Goal: Transaction & Acquisition: Purchase product/service

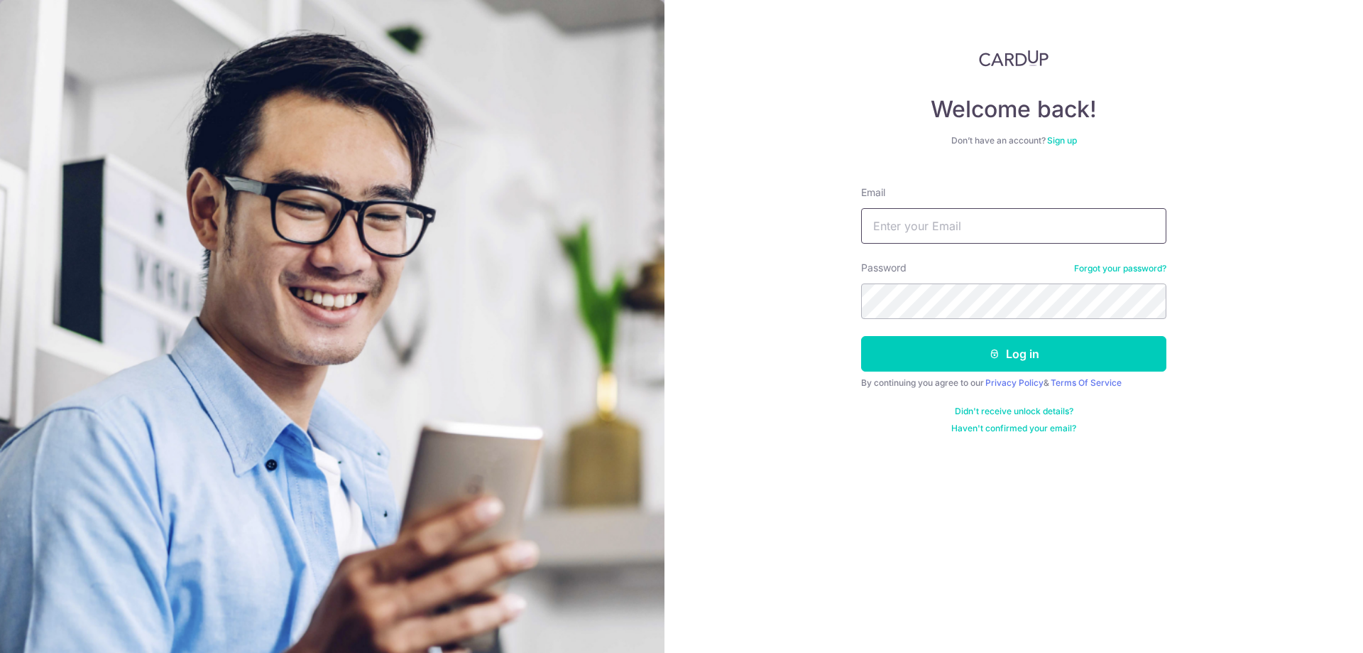
click at [940, 232] on input "Email" at bounding box center [1013, 226] width 305 height 36
type input "[EMAIL_ADDRESS][DOMAIN_NAME]"
click at [861, 336] on button "Log in" at bounding box center [1013, 354] width 305 height 36
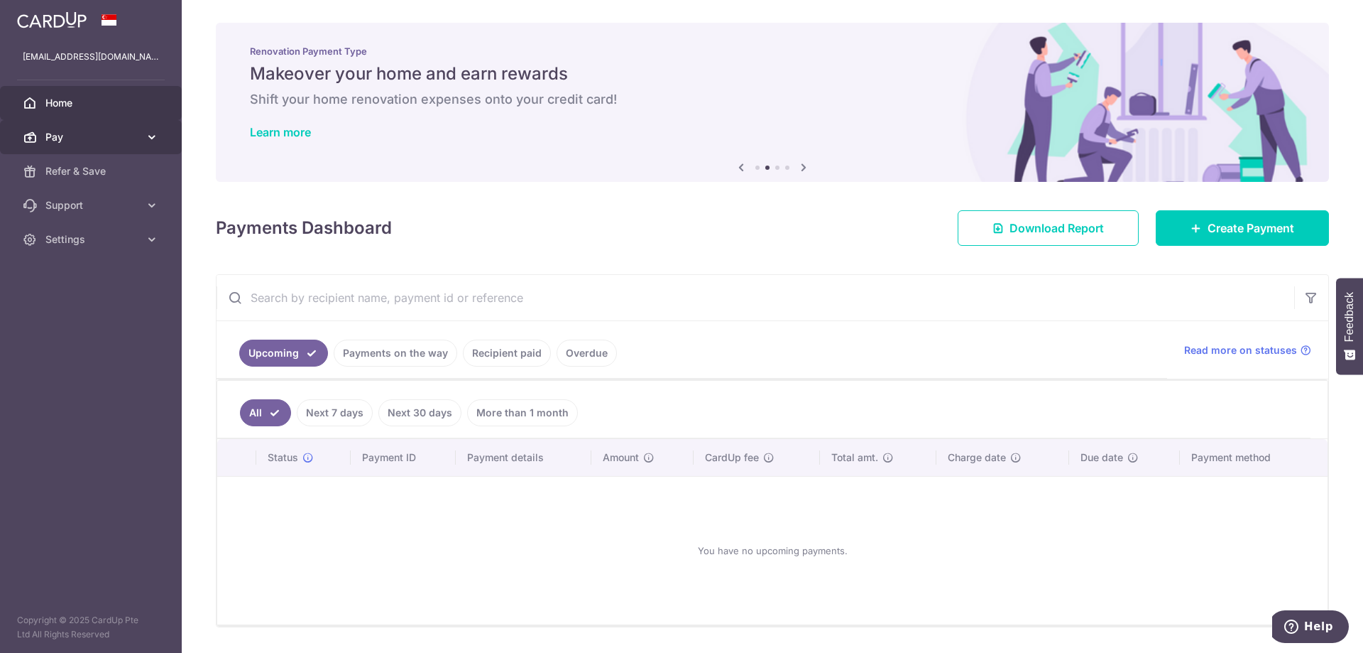
click at [99, 130] on span "Pay" at bounding box center [92, 137] width 94 height 14
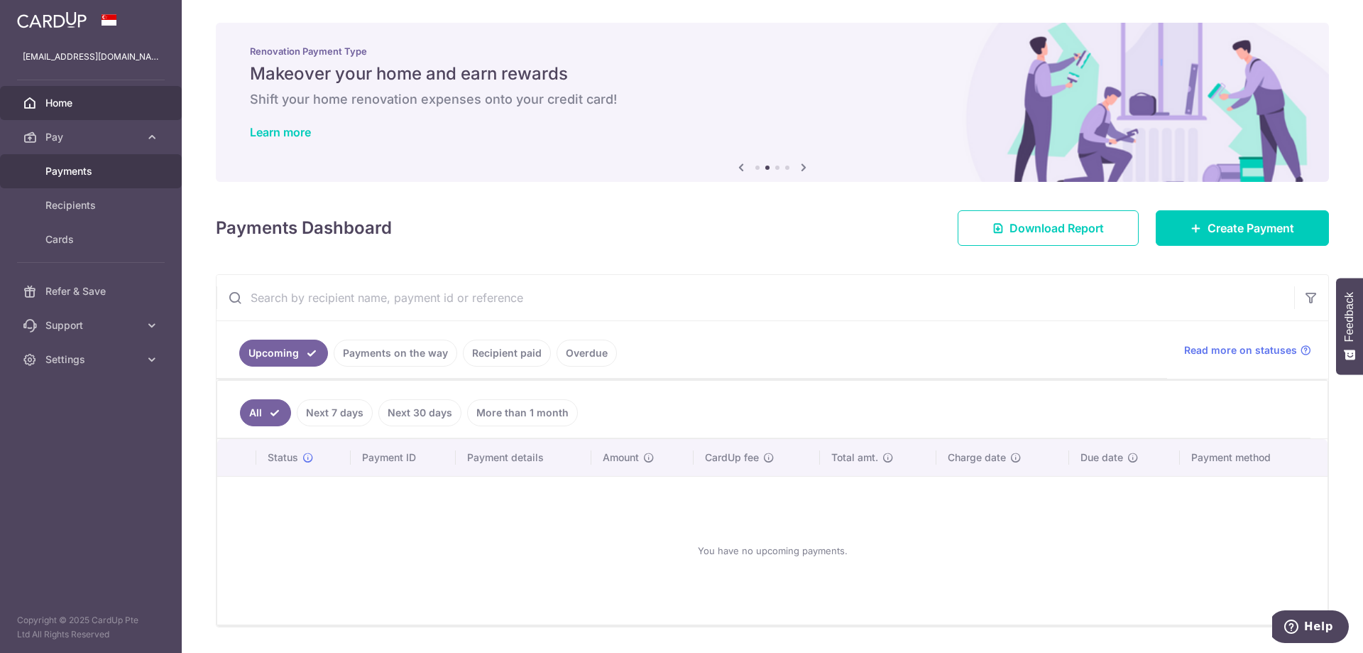
click at [85, 181] on link "Payments" at bounding box center [91, 171] width 182 height 34
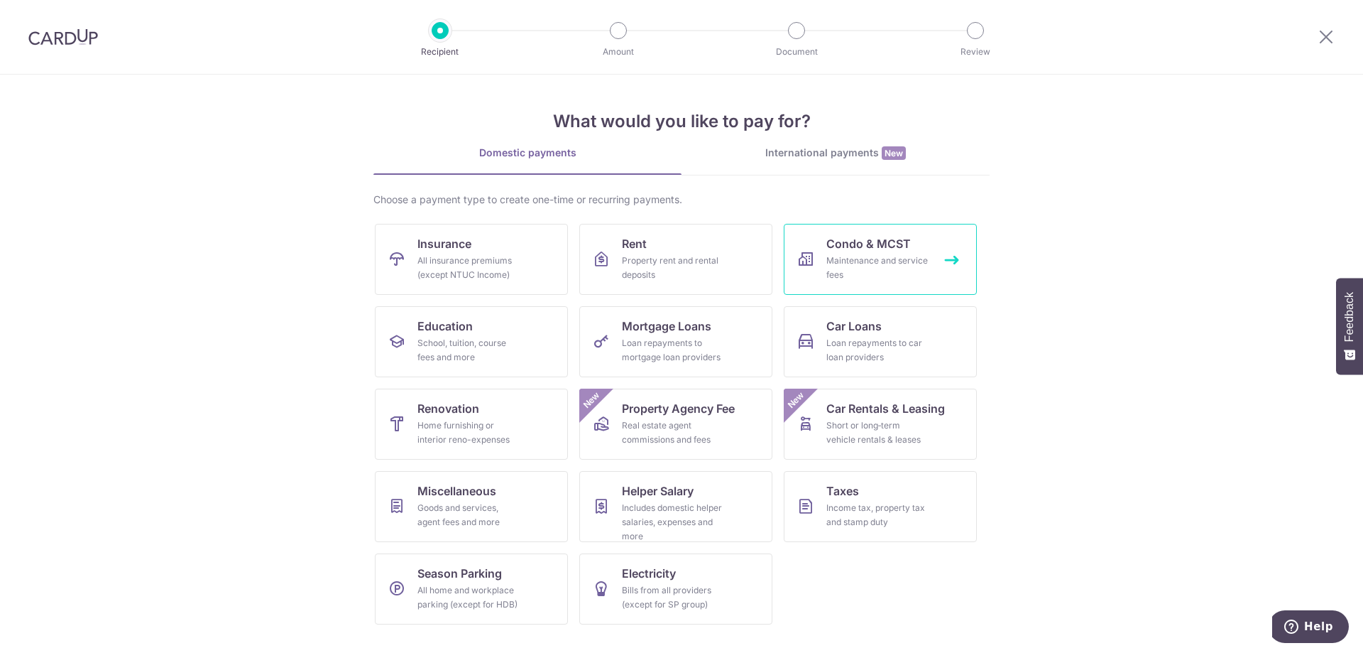
click at [864, 244] on span "Condo & MCST" at bounding box center [869, 243] width 85 height 17
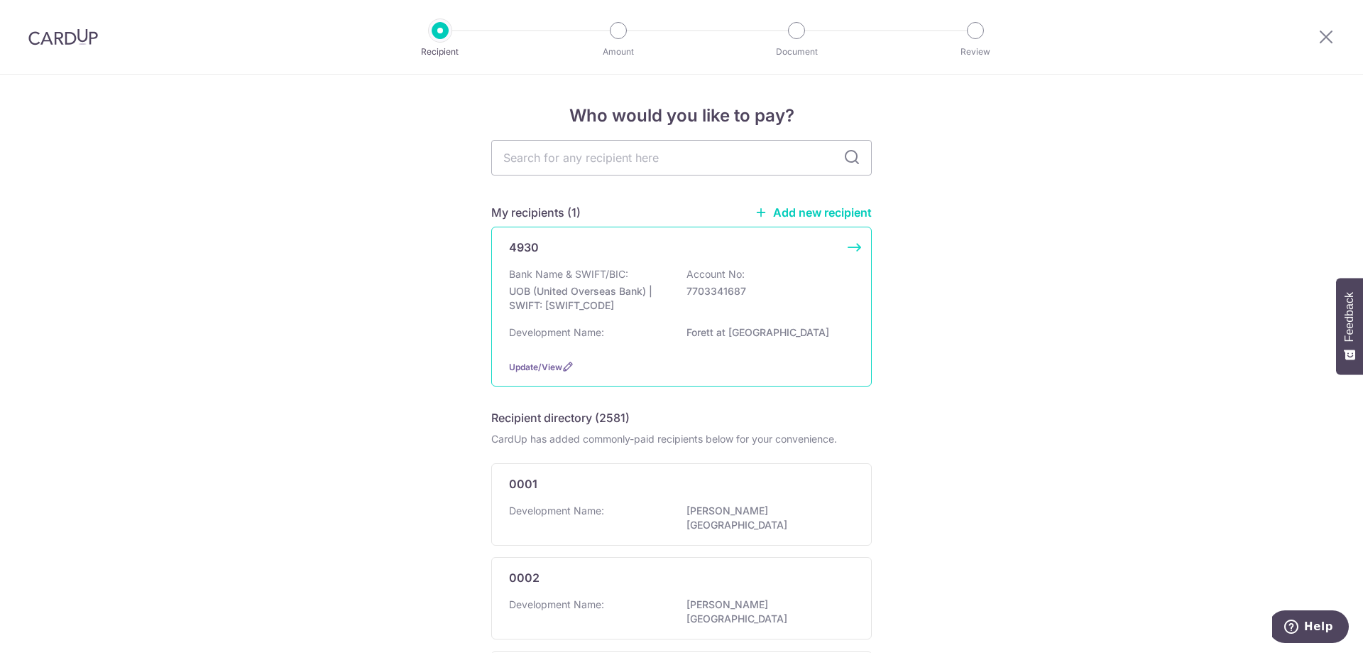
click at [680, 288] on div "Bank Name & SWIFT/BIC: UOB (United Overseas Bank) | SWIFT: UOVBSGSGXXX Account …" at bounding box center [681, 293] width 345 height 53
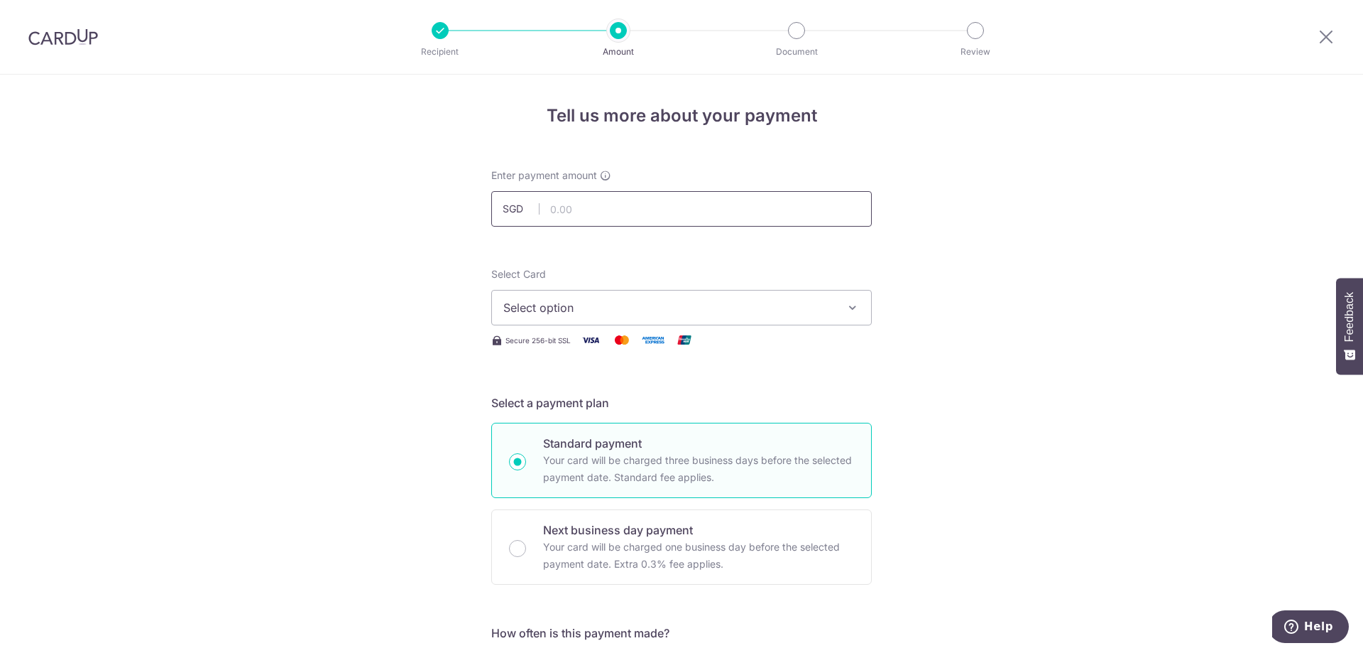
click at [626, 207] on input "text" at bounding box center [681, 209] width 381 height 36
type input "1,232.14"
click at [675, 308] on span "Select option" at bounding box center [668, 307] width 331 height 17
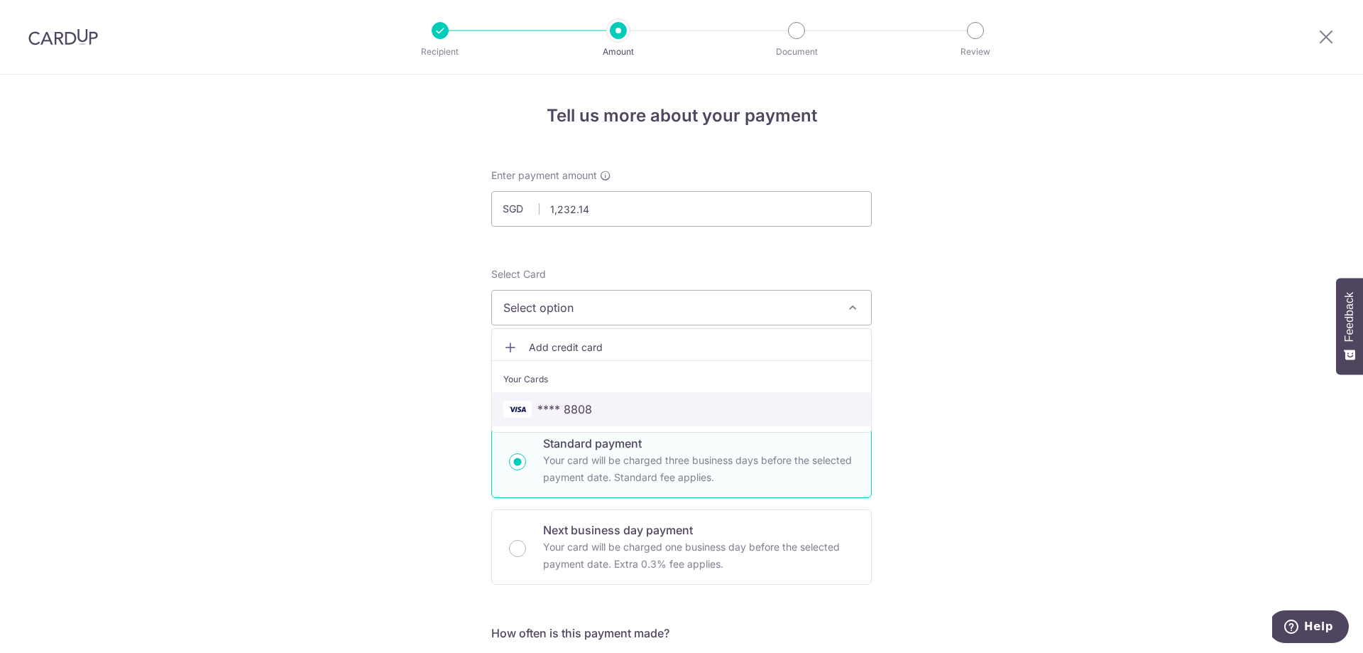
click at [623, 405] on span "**** 8808" at bounding box center [681, 409] width 356 height 17
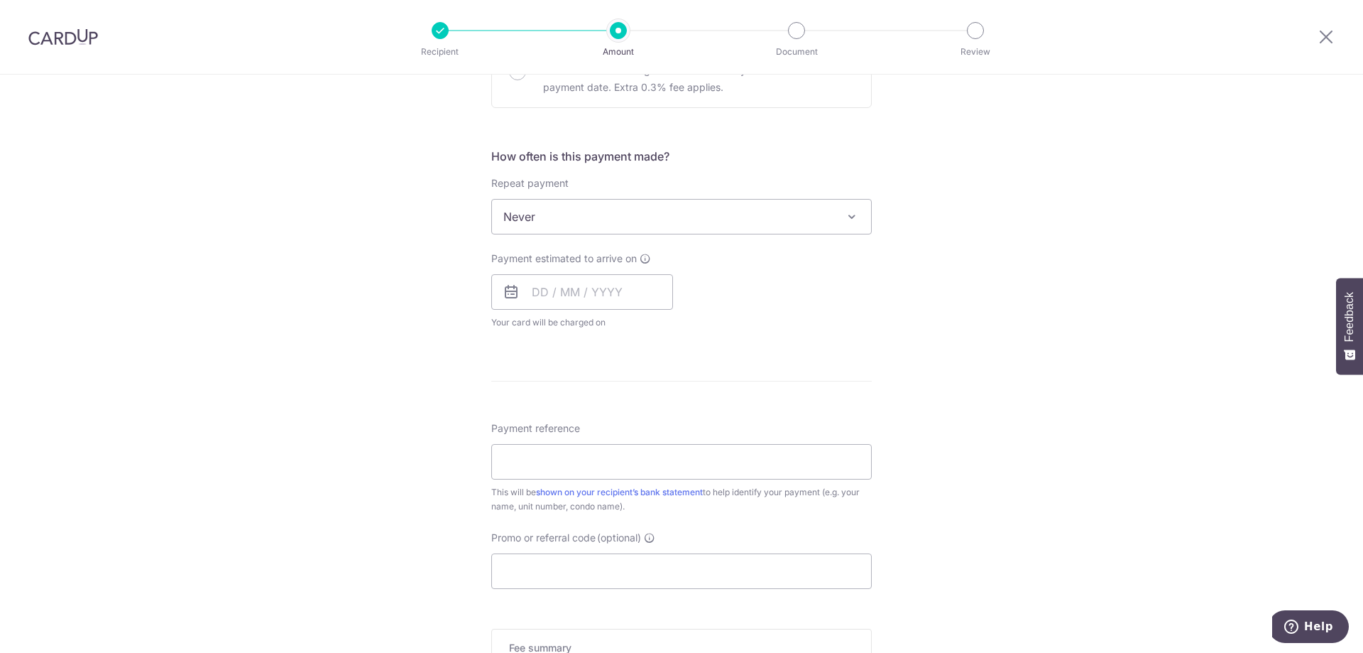
scroll to position [497, 0]
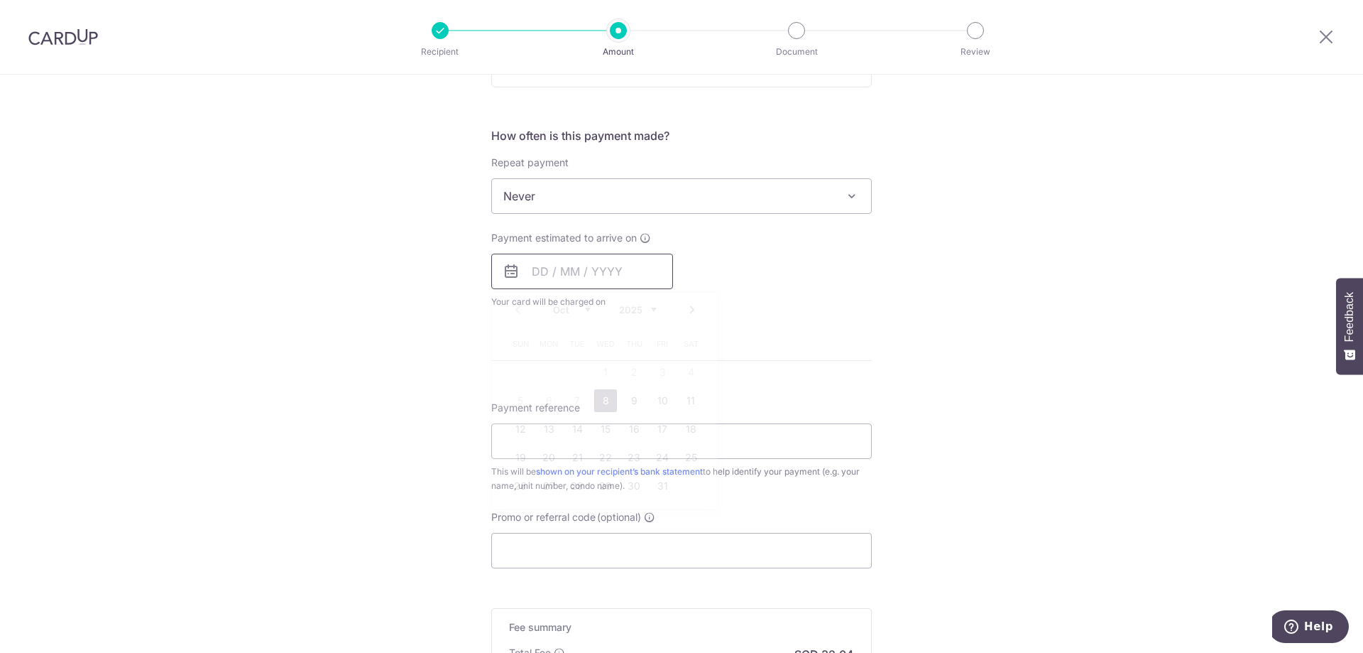
click at [540, 272] on input "text" at bounding box center [582, 272] width 182 height 36
click at [658, 435] on link "17" at bounding box center [662, 429] width 23 height 23
type input "17/10/2025"
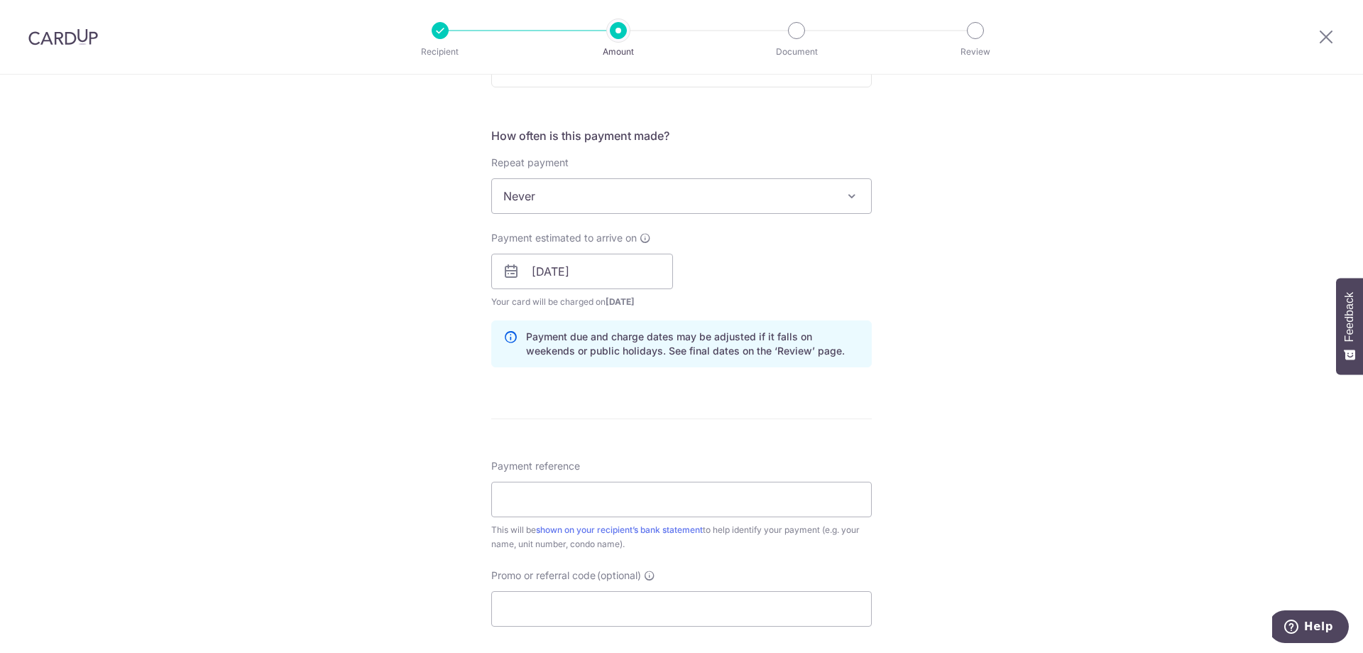
click at [987, 284] on div "Tell us more about your payment Enter payment amount SGD 1,232.14 1232.14 Selec…" at bounding box center [681, 248] width 1363 height 1343
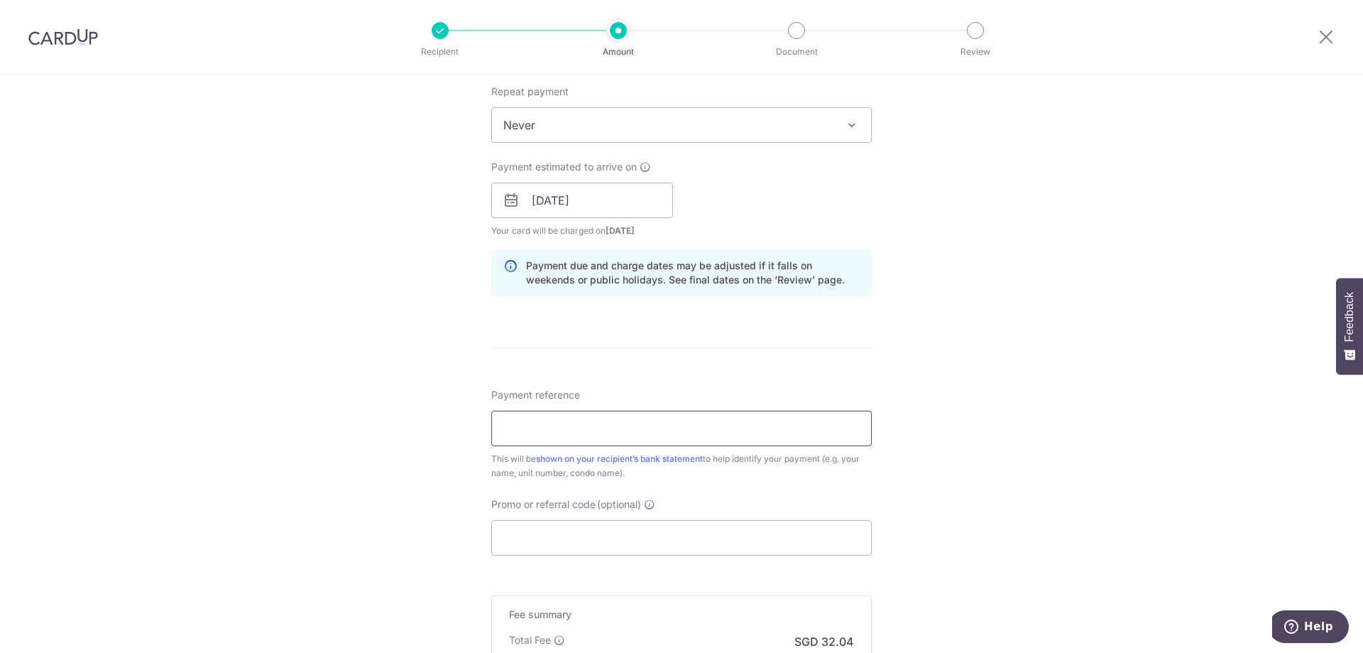
click at [624, 435] on input "Payment reference" at bounding box center [681, 428] width 381 height 36
click at [649, 550] on input "Promo or referral code (optional)" at bounding box center [681, 538] width 381 height 36
paste input "3HOME25R"
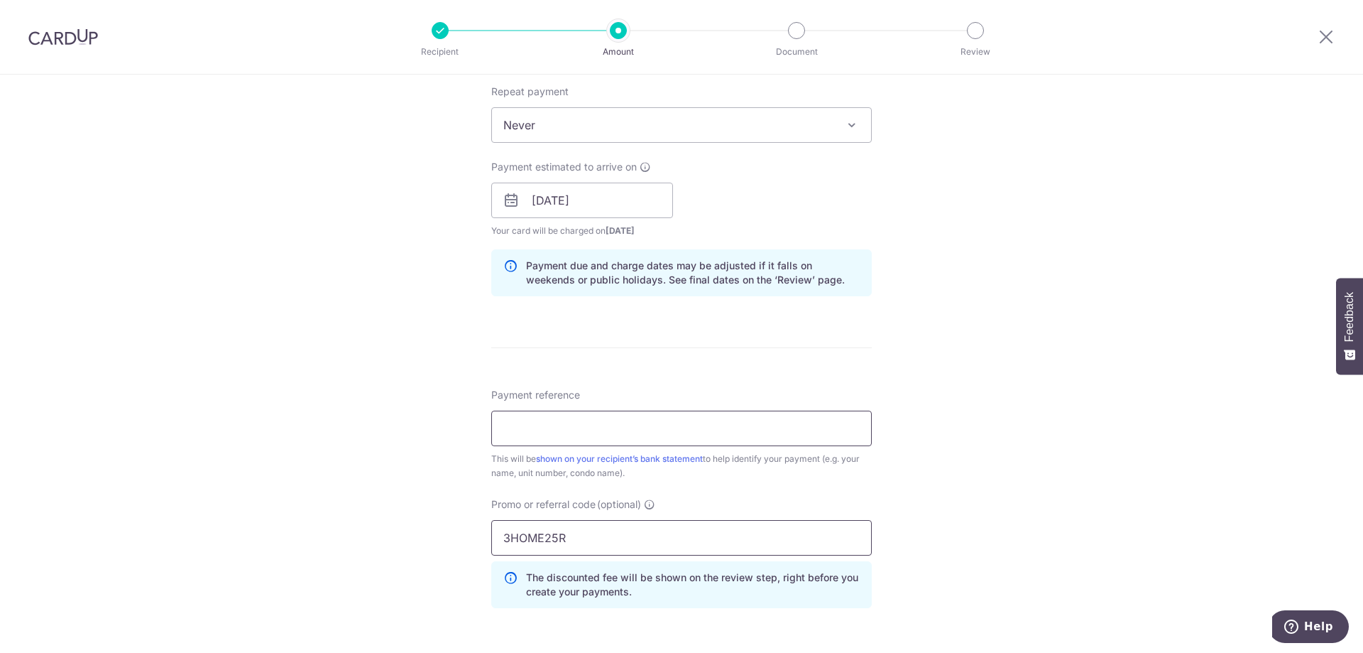
scroll to position [639, 0]
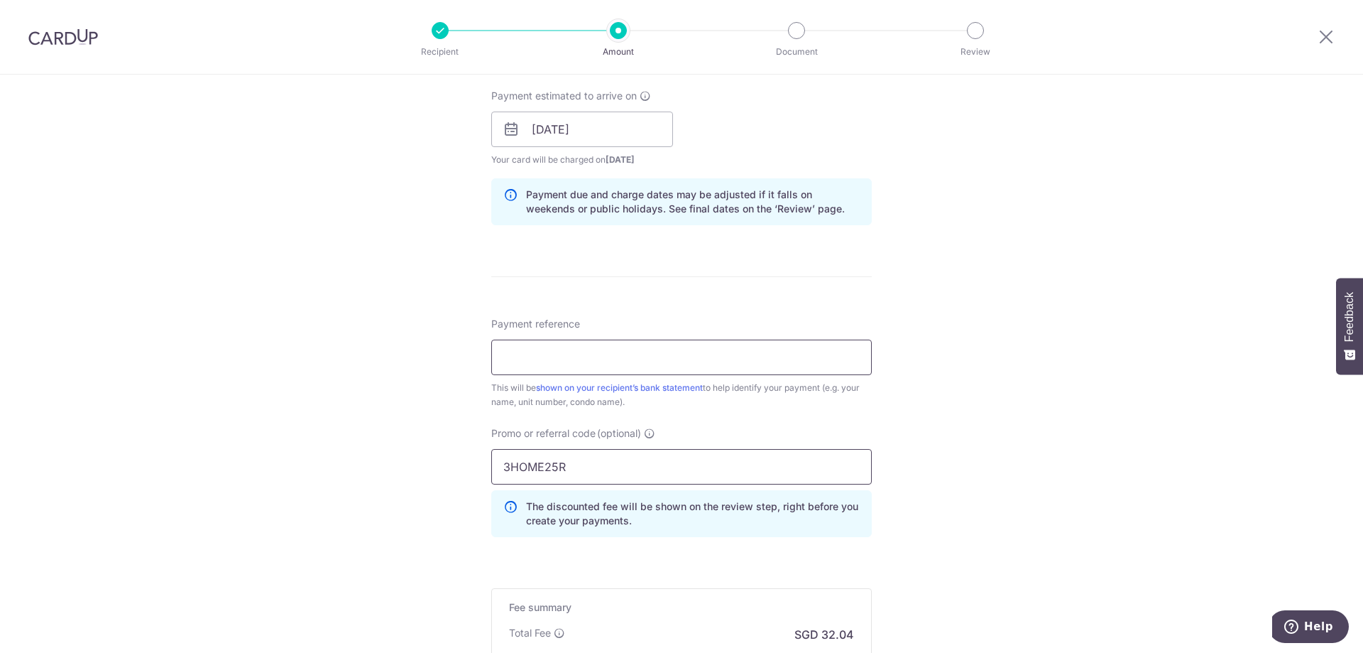
type input "3HOME25R"
click at [555, 359] on input "Payment reference" at bounding box center [681, 357] width 381 height 36
click at [962, 303] on div "Tell us more about your payment Enter payment amount SGD 1,232.14 1232.14 Selec…" at bounding box center [681, 138] width 1363 height 1407
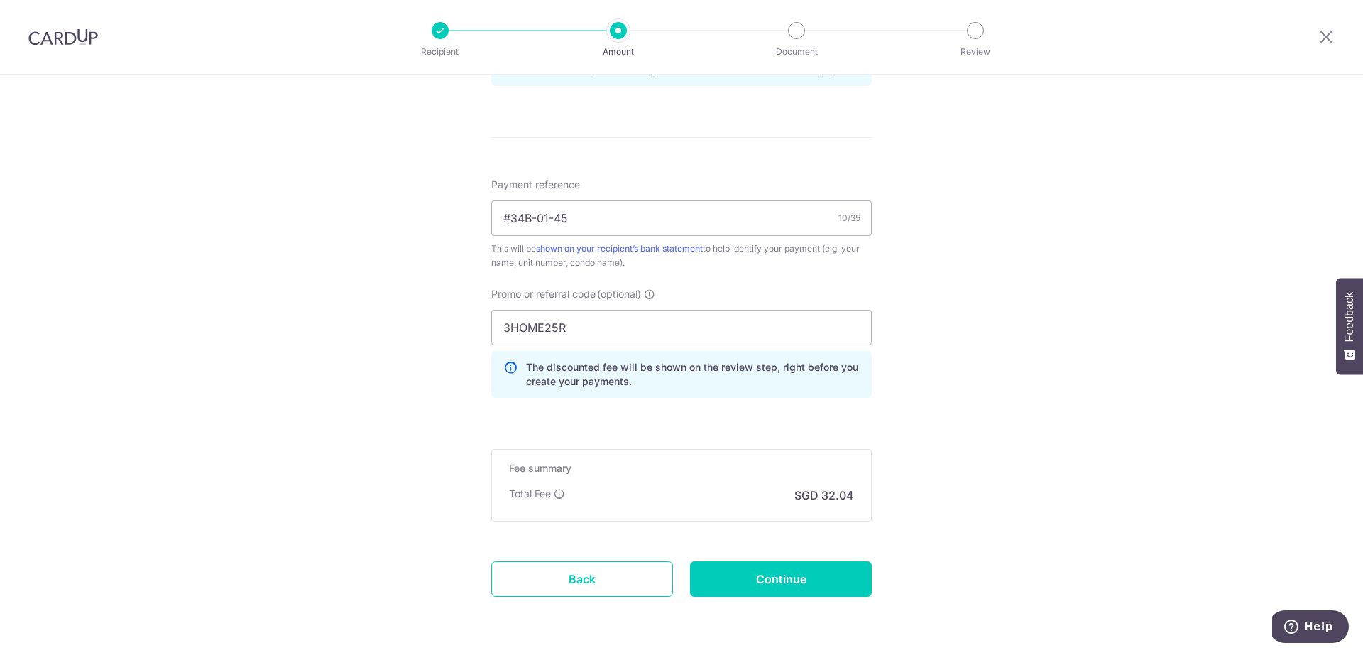
scroll to position [781, 0]
click at [533, 217] on input "#34B-01-45" at bounding box center [681, 215] width 381 height 36
click at [506, 214] on input "#34B-01-45" at bounding box center [681, 215] width 381 height 36
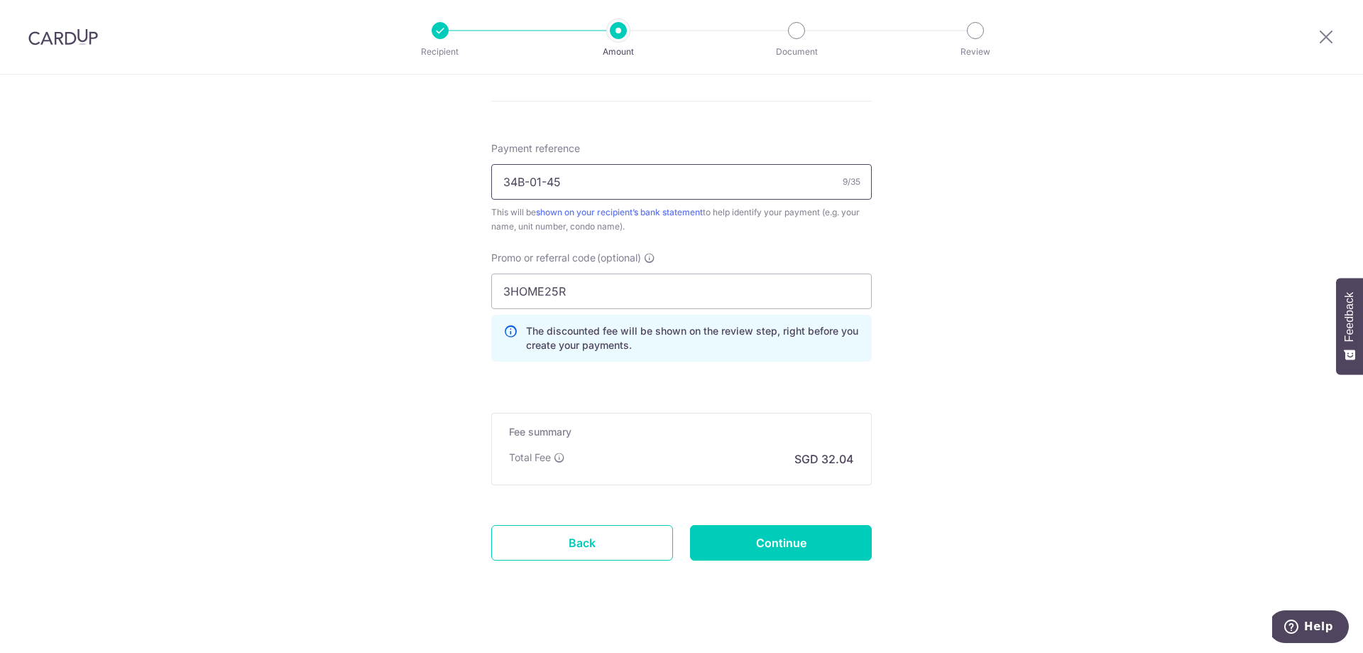
scroll to position [829, 0]
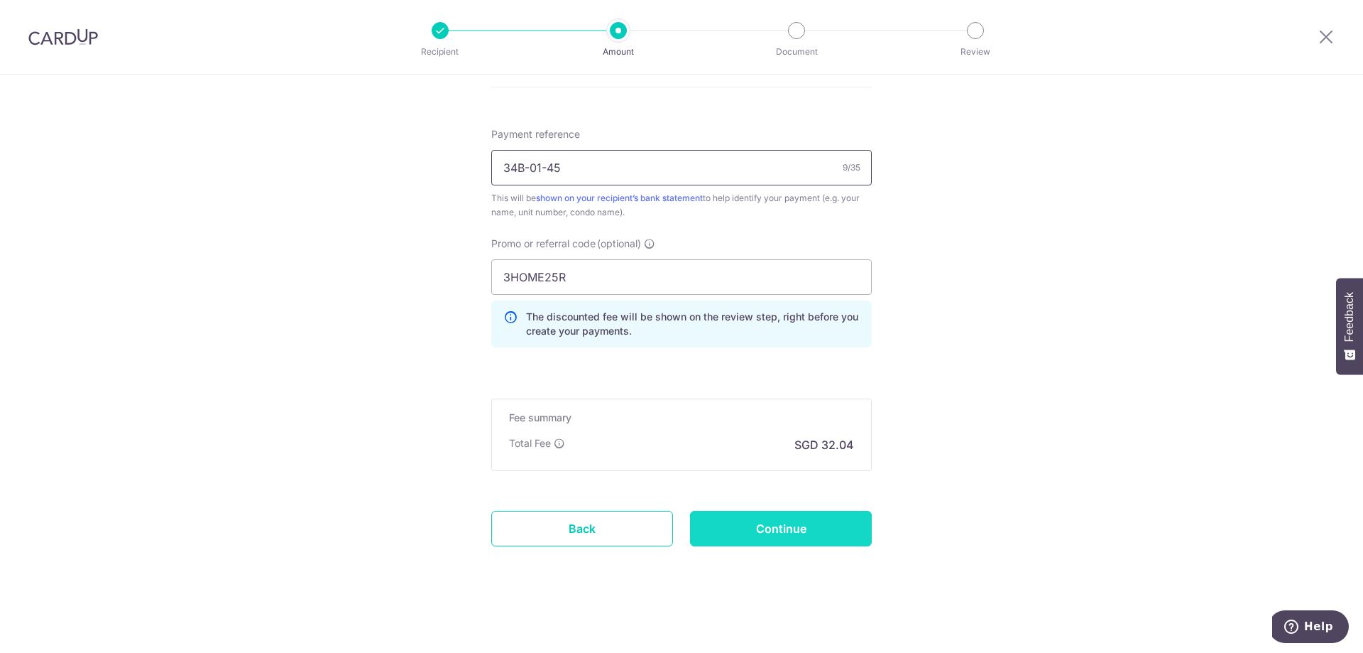
type input "34B-01-45"
click at [757, 528] on input "Continue" at bounding box center [781, 529] width 182 height 36
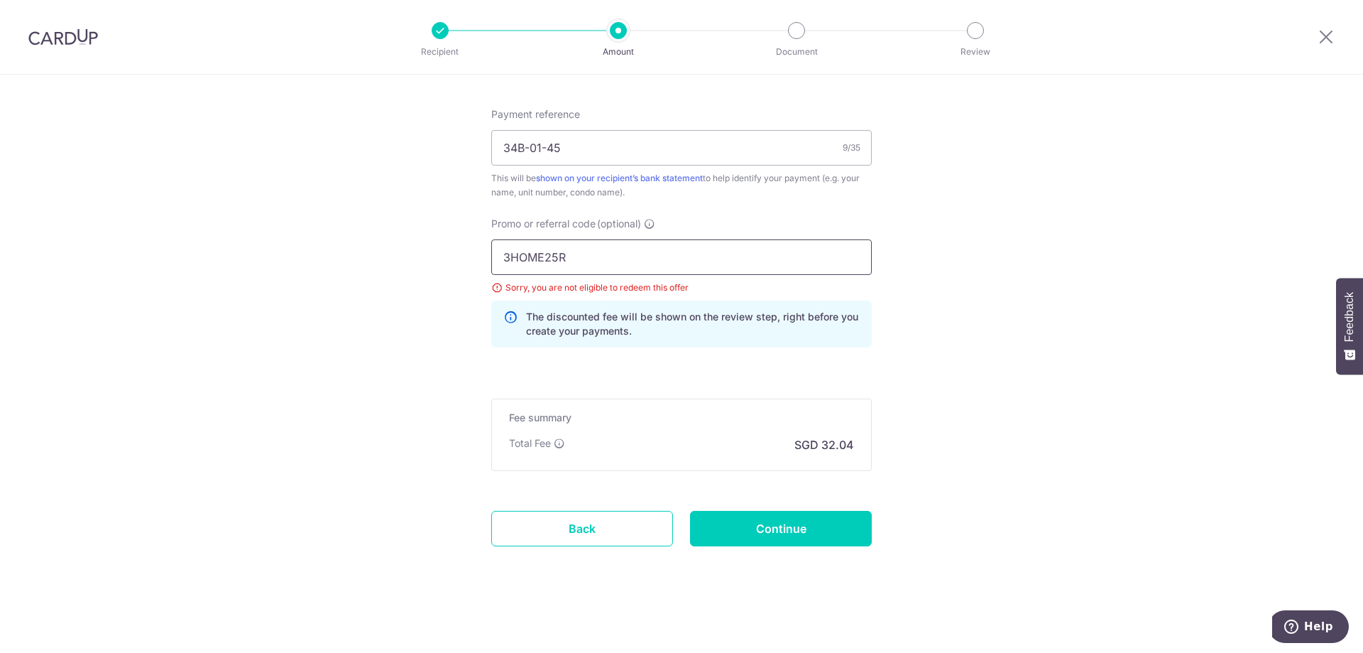
drag, startPoint x: 572, startPoint y: 257, endPoint x: 434, endPoint y: 258, distance: 137.8
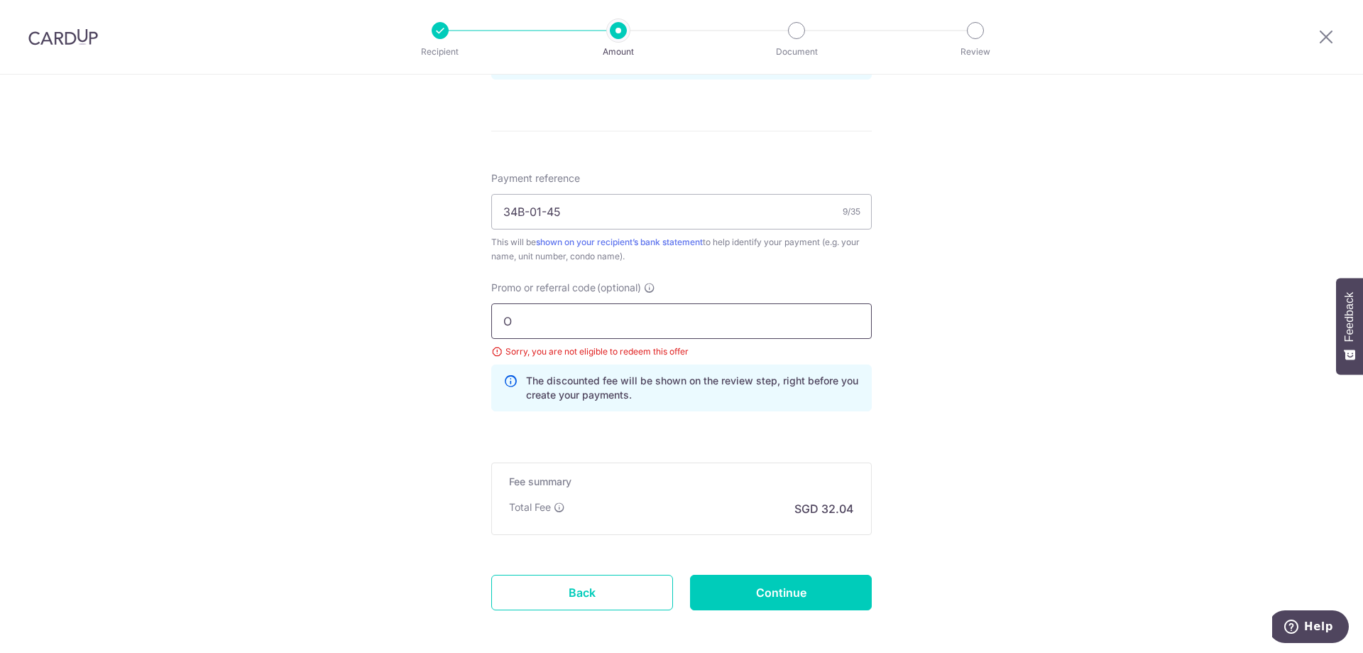
scroll to position [849, 0]
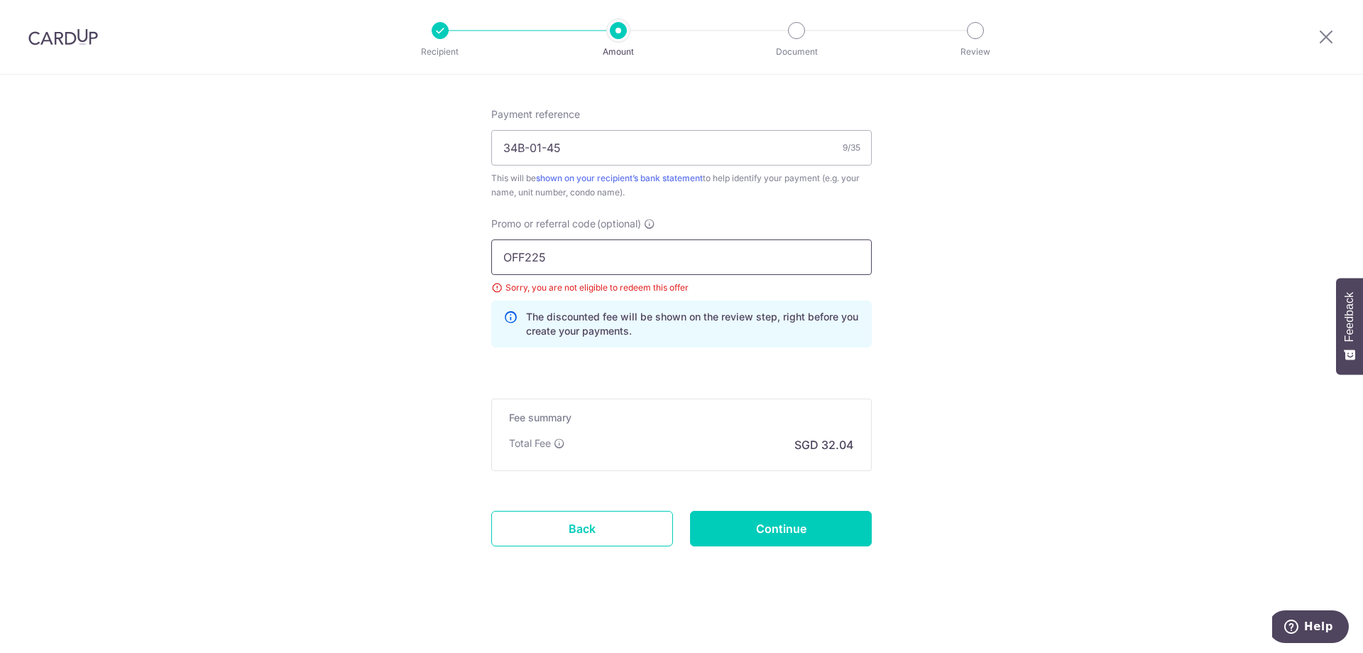
type input "OFF225"
click at [816, 531] on input "Continue" at bounding box center [781, 529] width 182 height 36
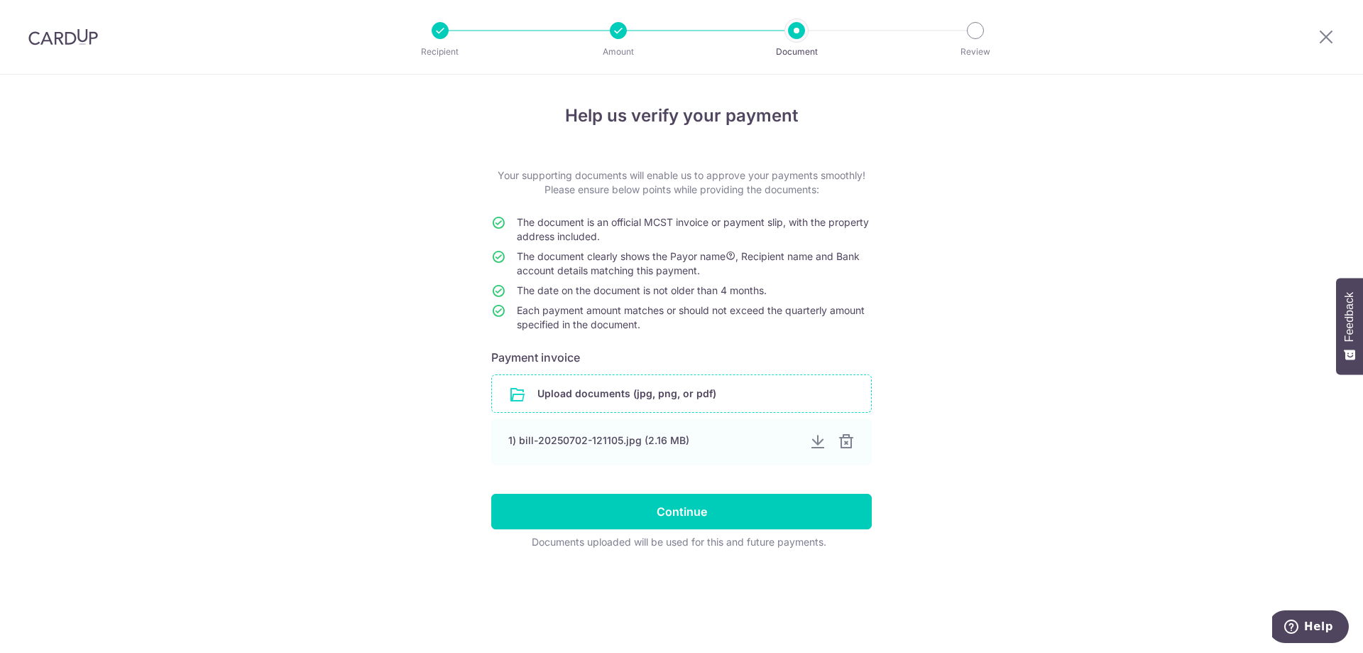
click at [604, 394] on input "file" at bounding box center [681, 393] width 379 height 37
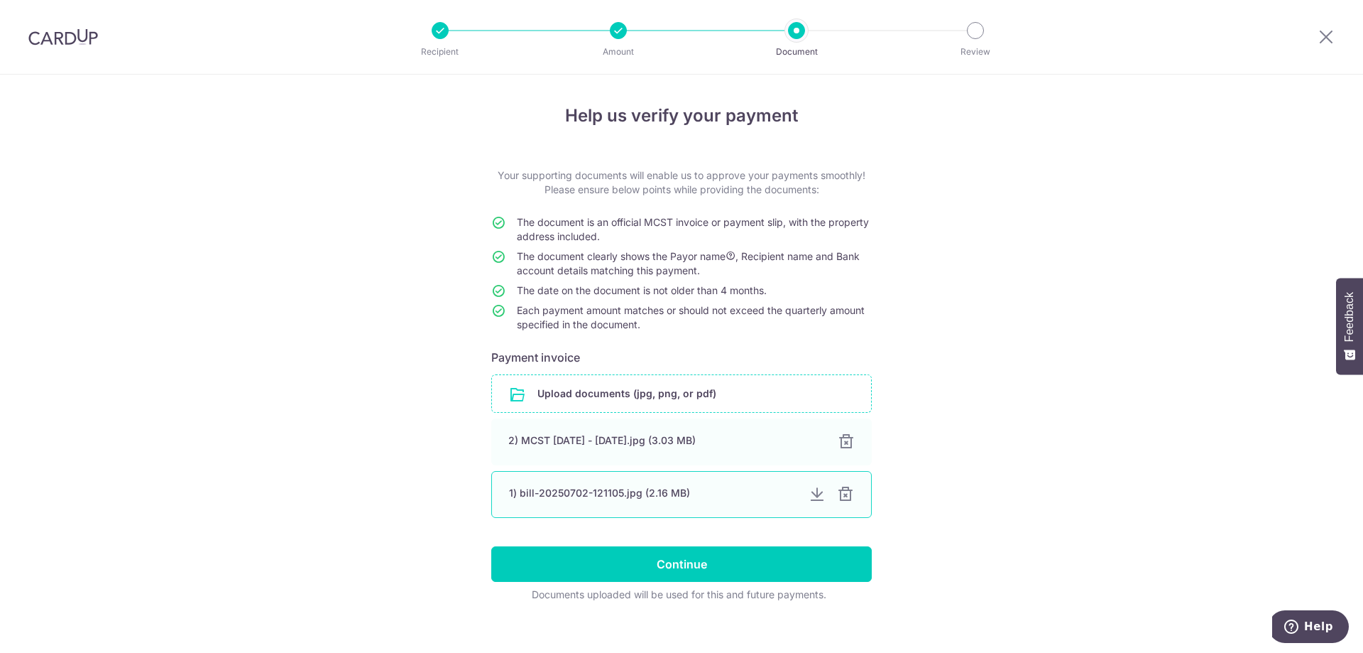
click at [844, 496] on div at bounding box center [845, 494] width 17 height 17
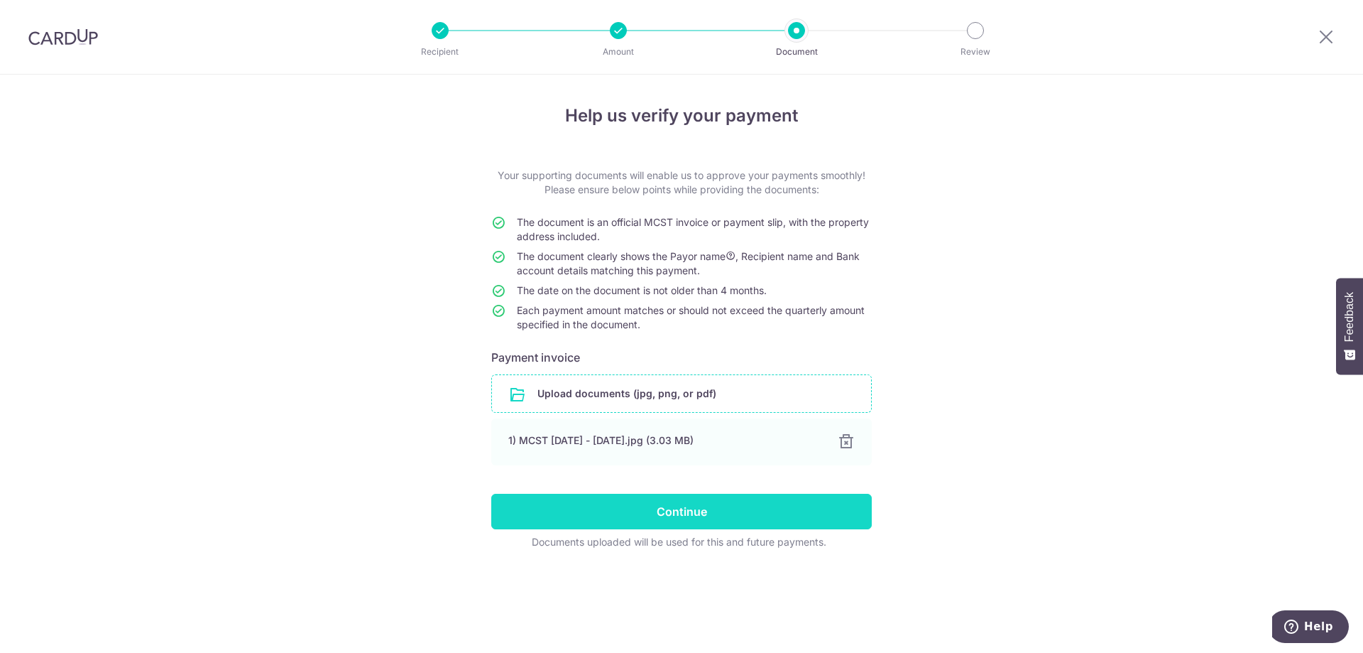
click at [719, 513] on input "Continue" at bounding box center [681, 512] width 381 height 36
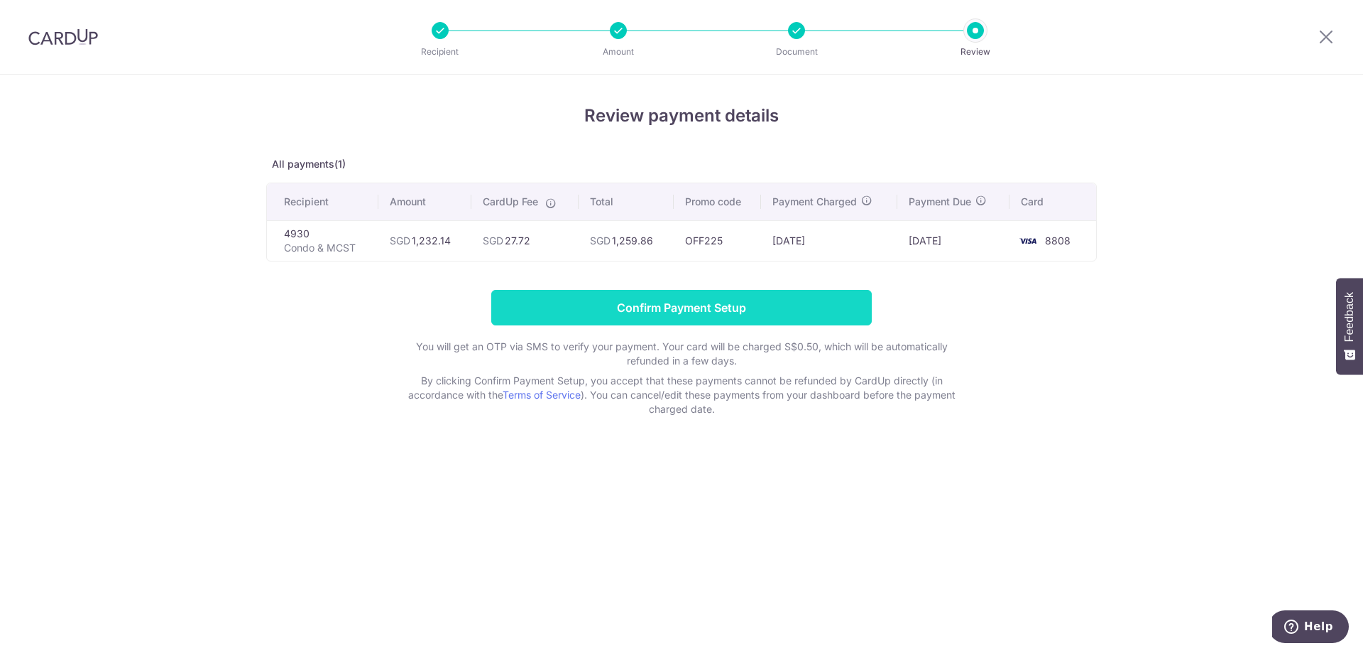
click at [689, 305] on input "Confirm Payment Setup" at bounding box center [681, 308] width 381 height 36
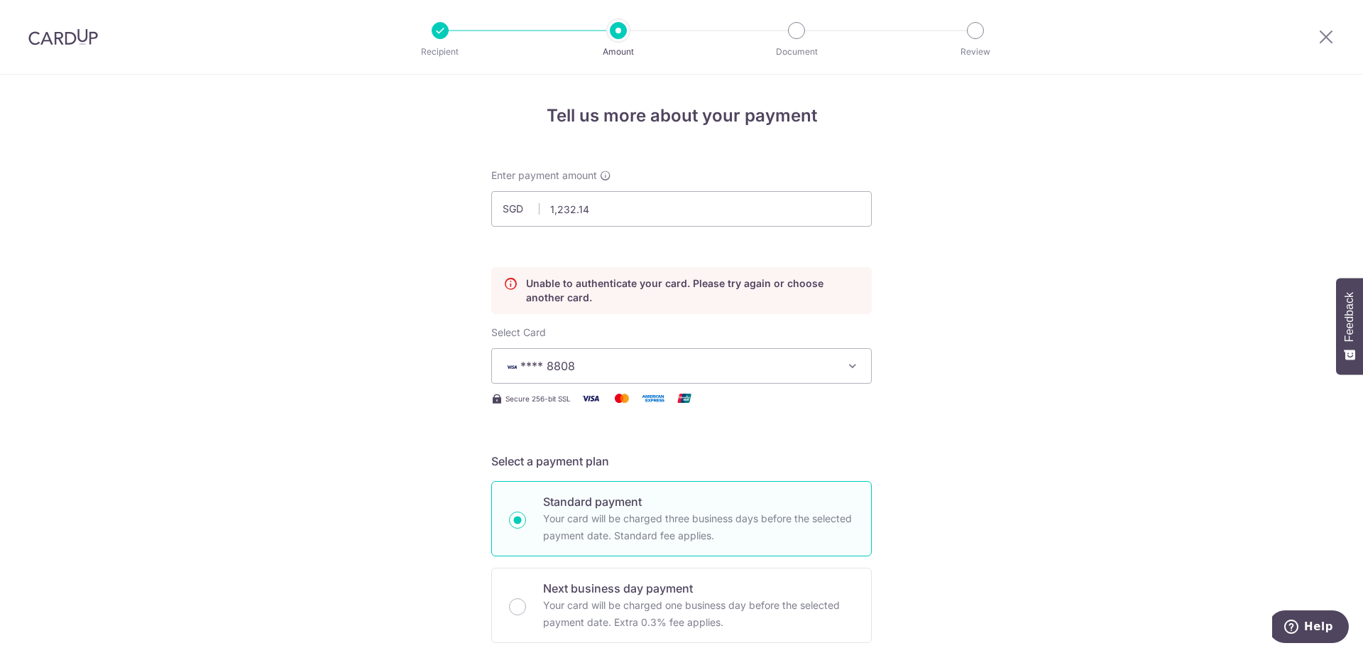
click at [598, 363] on span "**** 8808" at bounding box center [668, 365] width 331 height 17
click at [570, 447] on li "Your Cards" at bounding box center [681, 434] width 379 height 32
click at [590, 369] on span "**** 8808" at bounding box center [668, 365] width 331 height 17
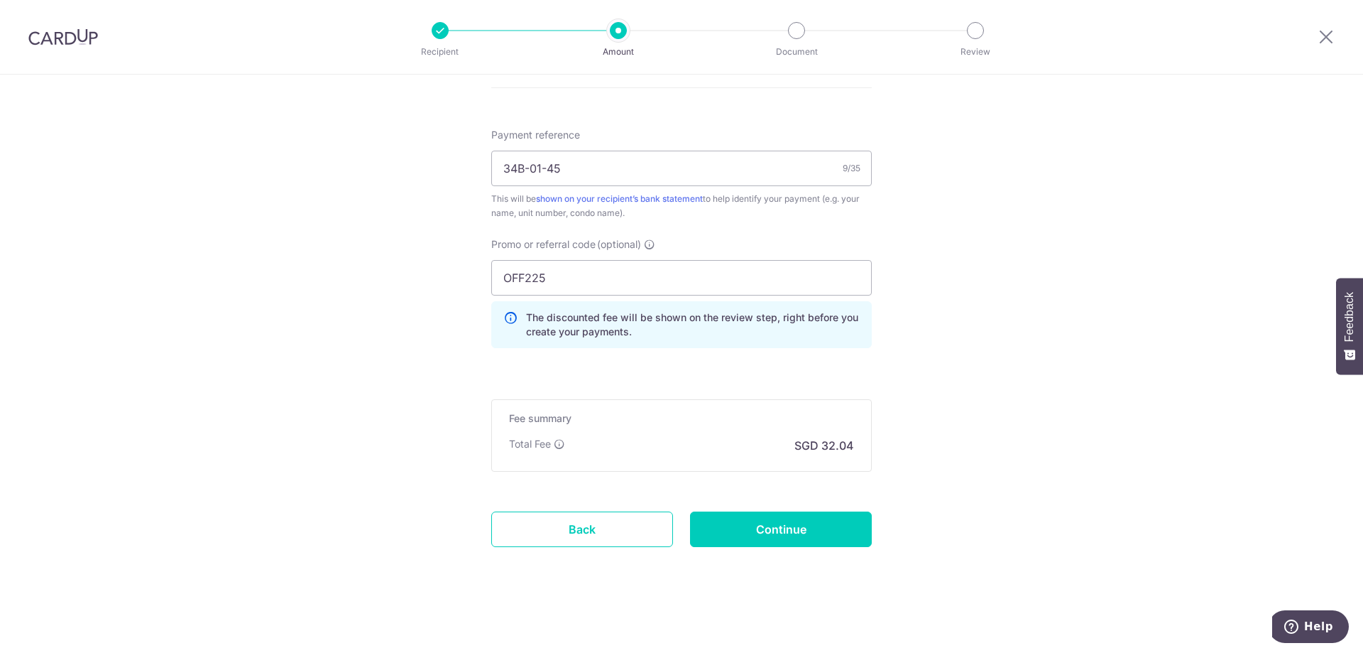
scroll to position [887, 0]
click at [805, 524] on input "Continue" at bounding box center [781, 529] width 182 height 36
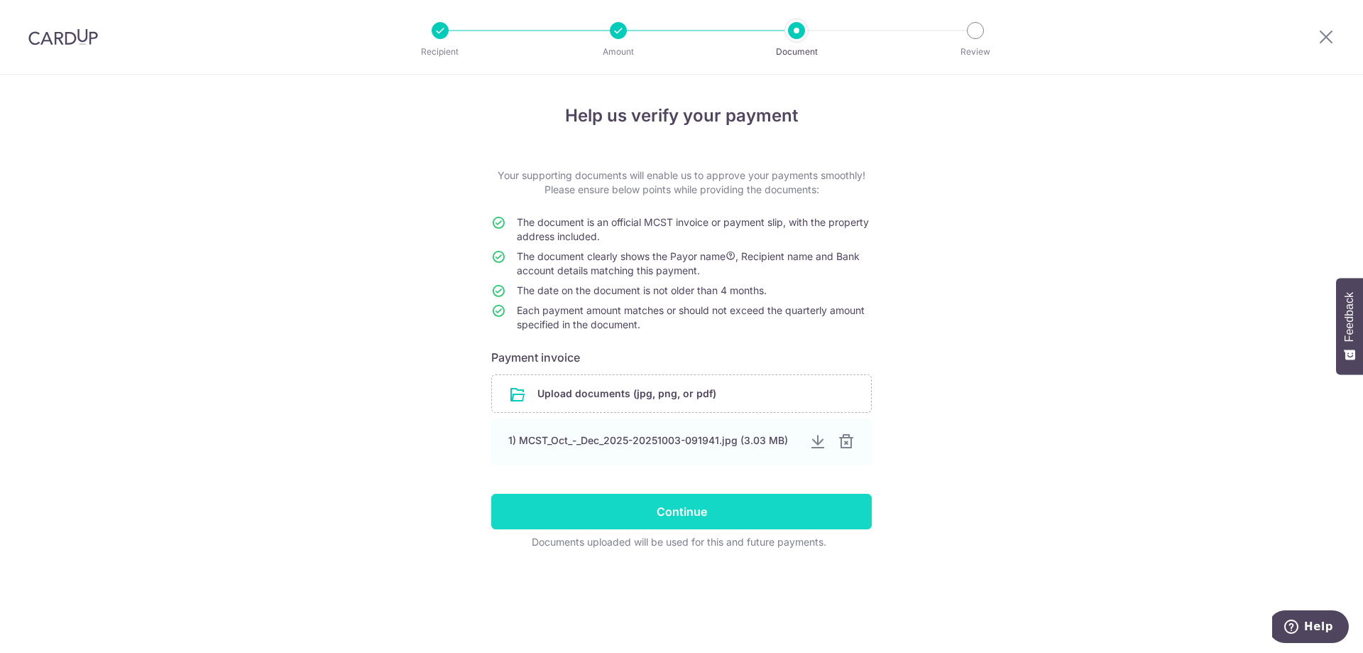
click at [685, 512] on input "Continue" at bounding box center [681, 512] width 381 height 36
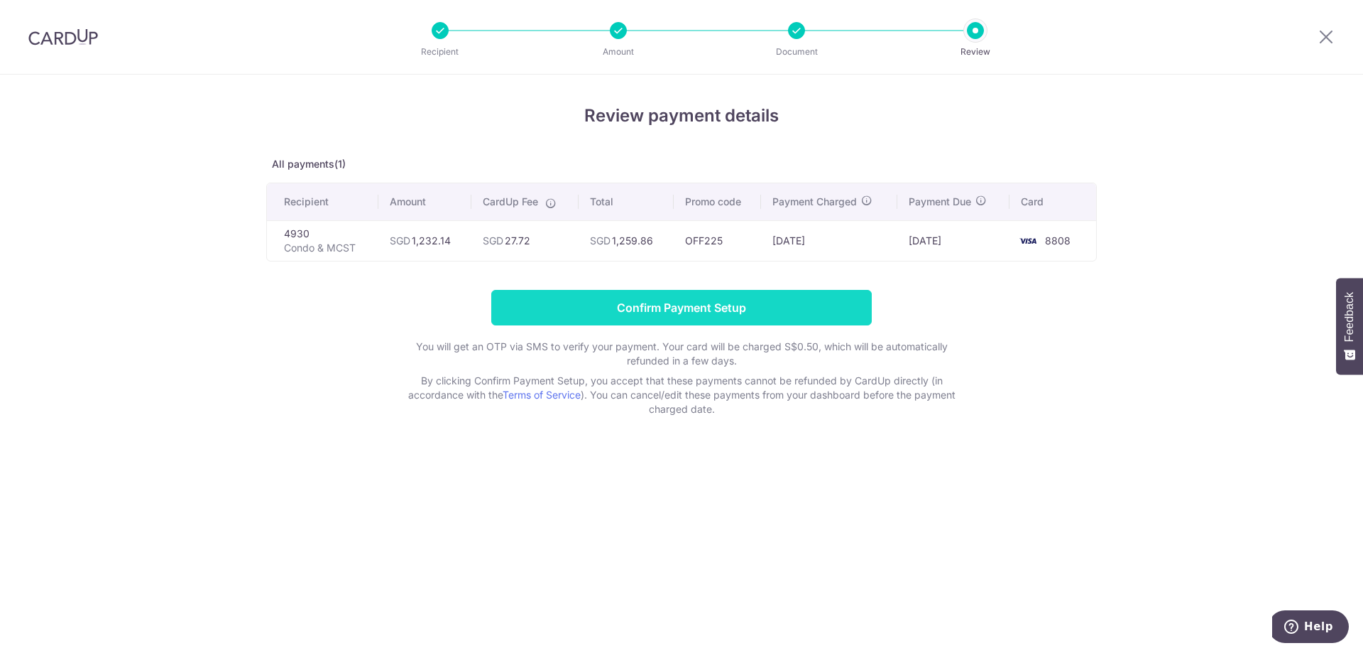
click at [740, 295] on input "Confirm Payment Setup" at bounding box center [681, 308] width 381 height 36
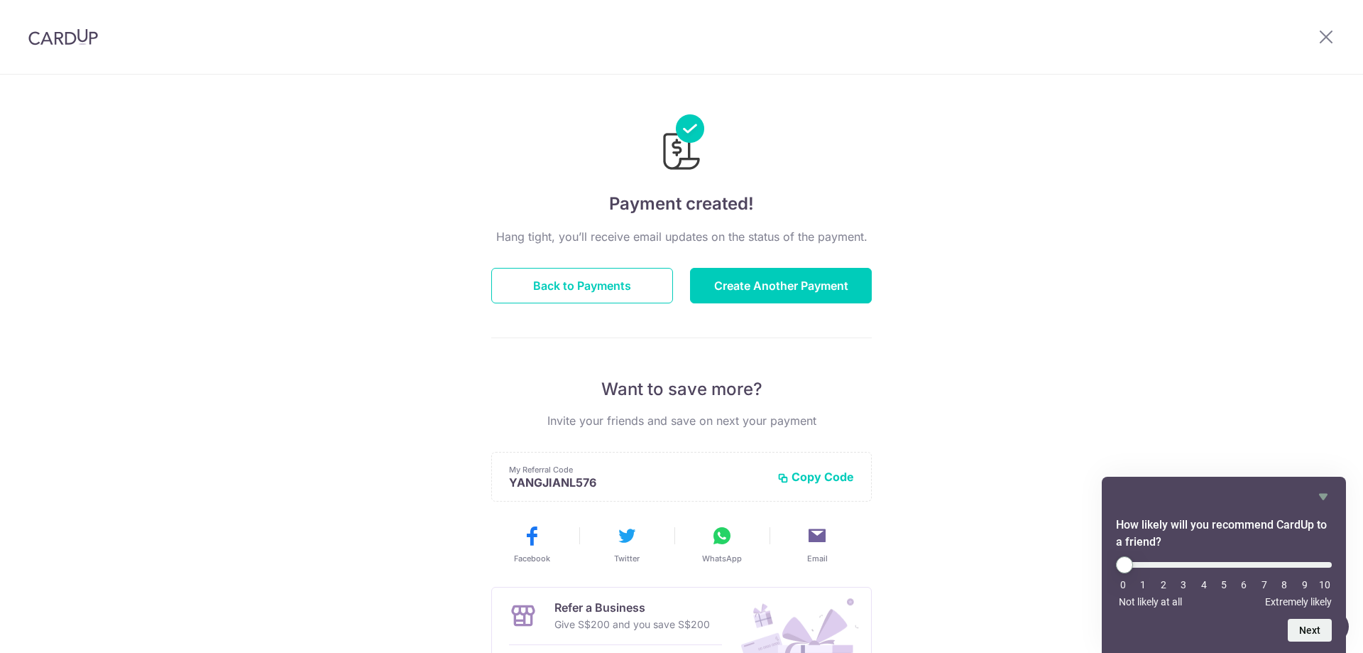
click at [644, 306] on div "Hang tight, you’ll receive email updates on the status of the payment. Back to …" at bounding box center [681, 497] width 381 height 538
click at [627, 295] on button "Back to Payments" at bounding box center [582, 286] width 182 height 36
